Goal: Check status: Check status

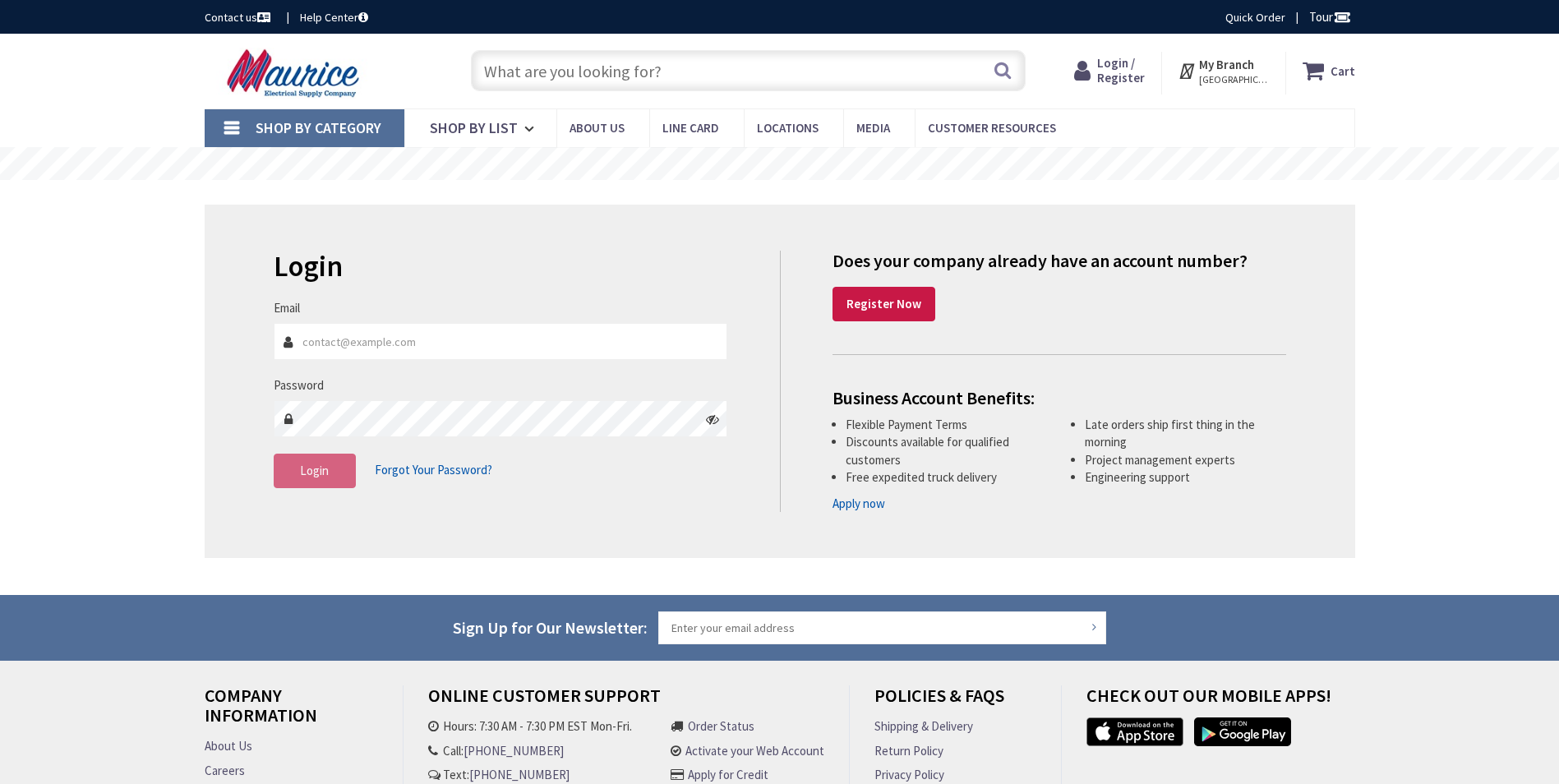
type input "[GEOGRAPHIC_DATA], [GEOGRAPHIC_DATA]"
click at [469, 344] on input "Email" at bounding box center [501, 341] width 454 height 37
type input "christopher.lennon@cw1924.com"
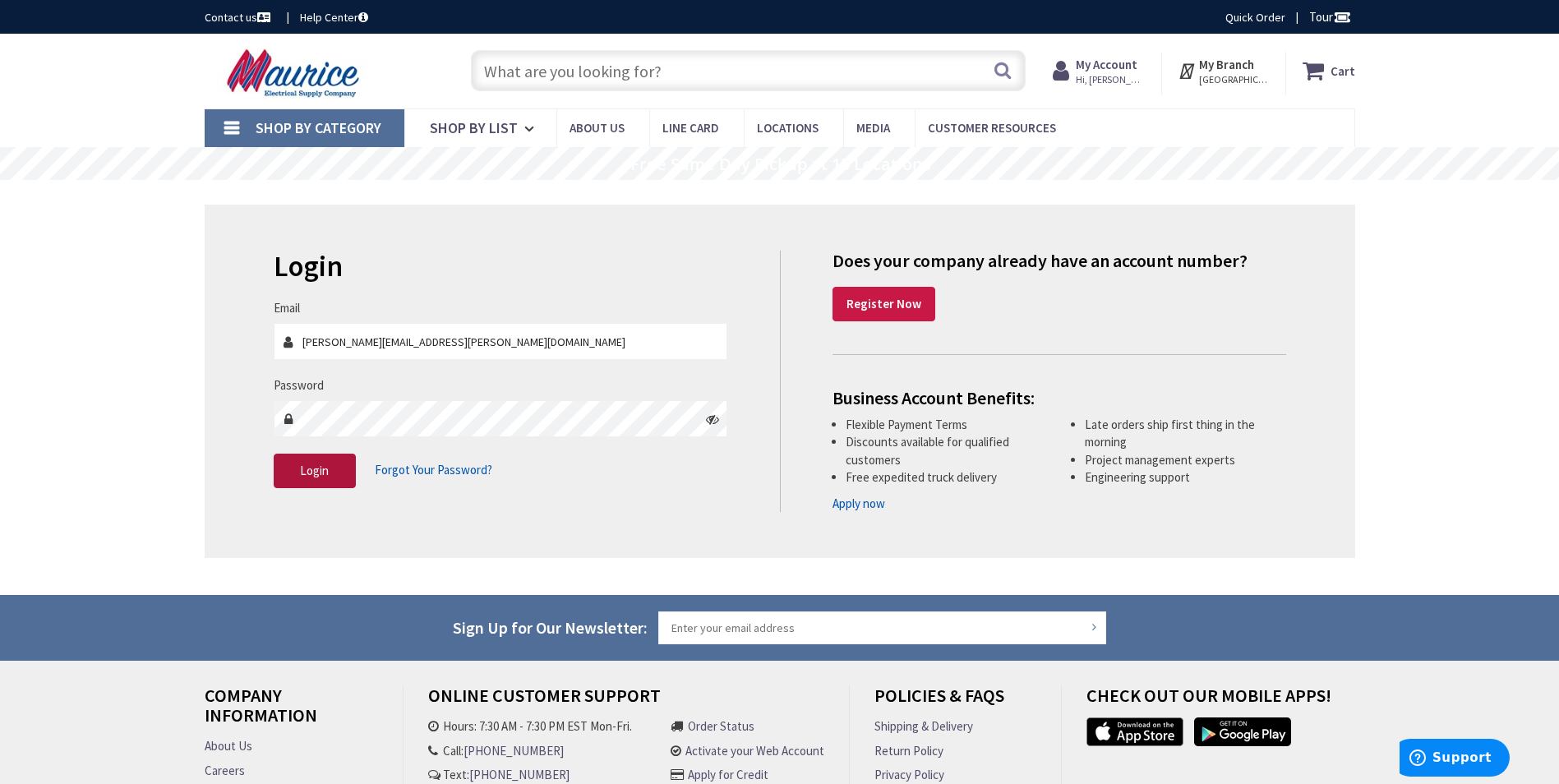
click at [322, 472] on span "Login" at bounding box center [314, 470] width 29 height 15
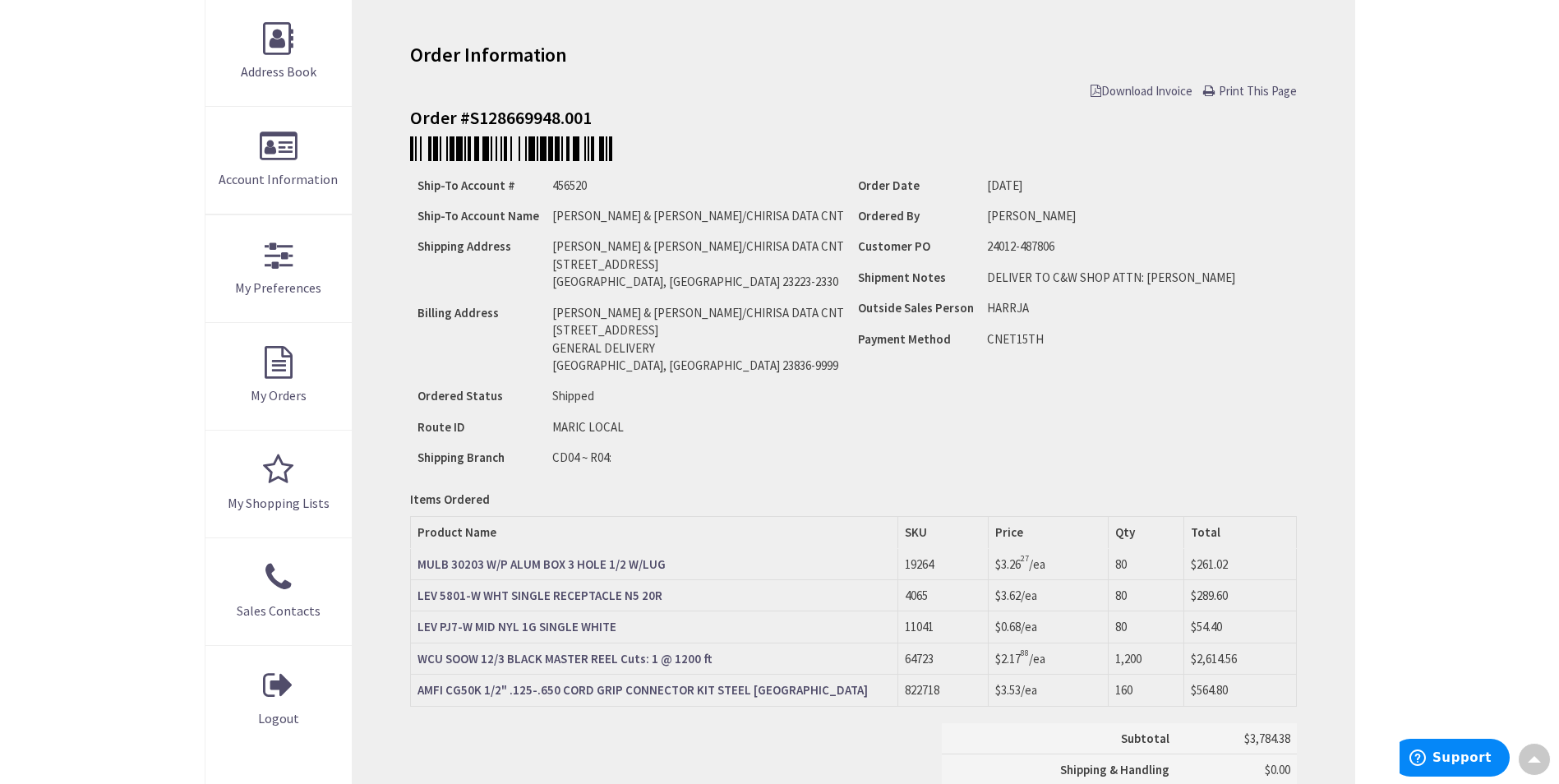
scroll to position [249, 0]
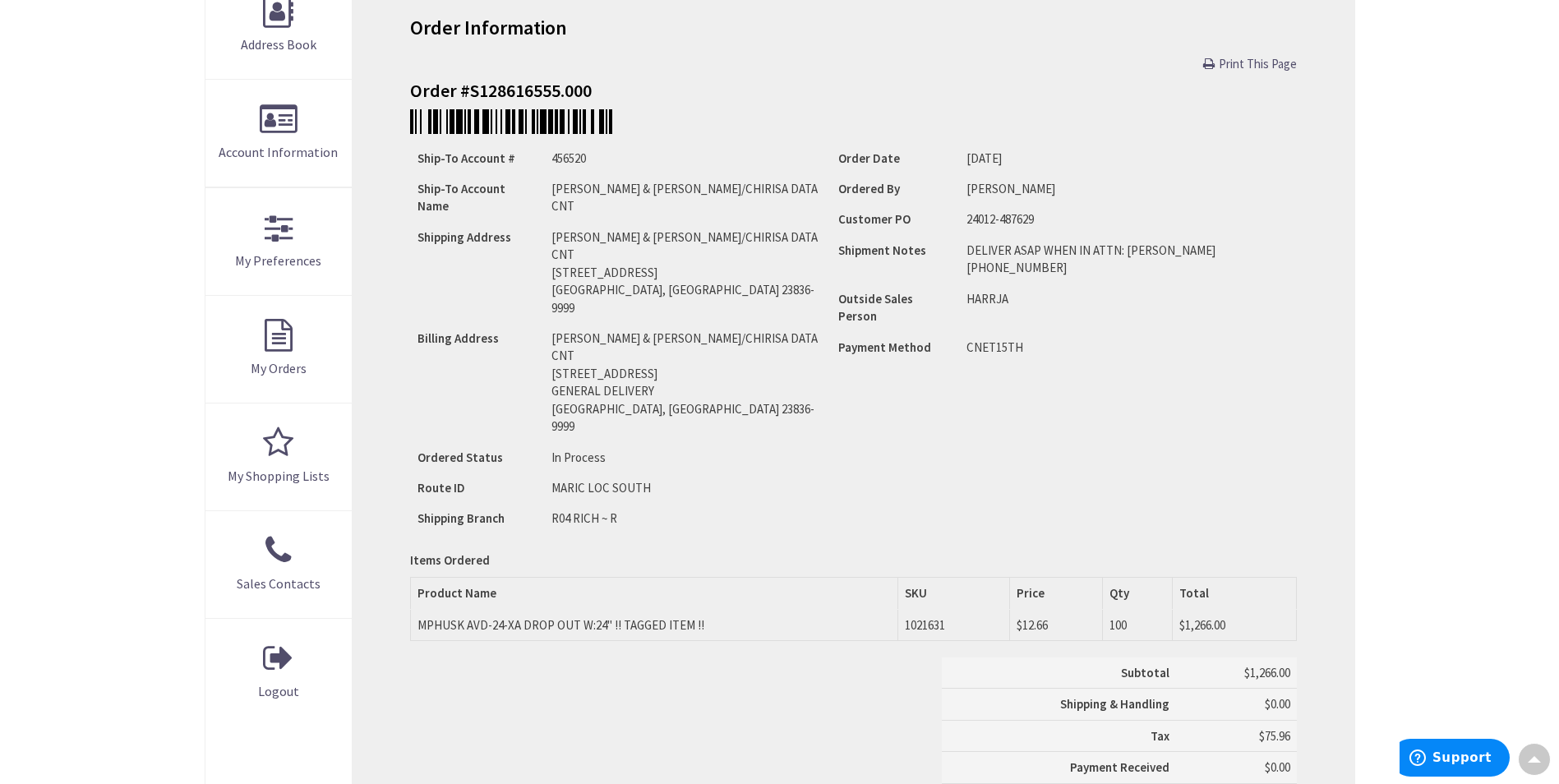
scroll to position [276, 0]
click at [1436, 173] on div "Skip to Content Toggle Nav Search Cart My Cart Close" at bounding box center [780, 491] width 1559 height 1463
click at [1297, 329] on div "Ship-To Account # 456520 Ship-To Account Name [PERSON_NAME] & [PERSON_NAME]/CHI…" at bounding box center [853, 336] width 886 height 393
